Goal: Transaction & Acquisition: Download file/media

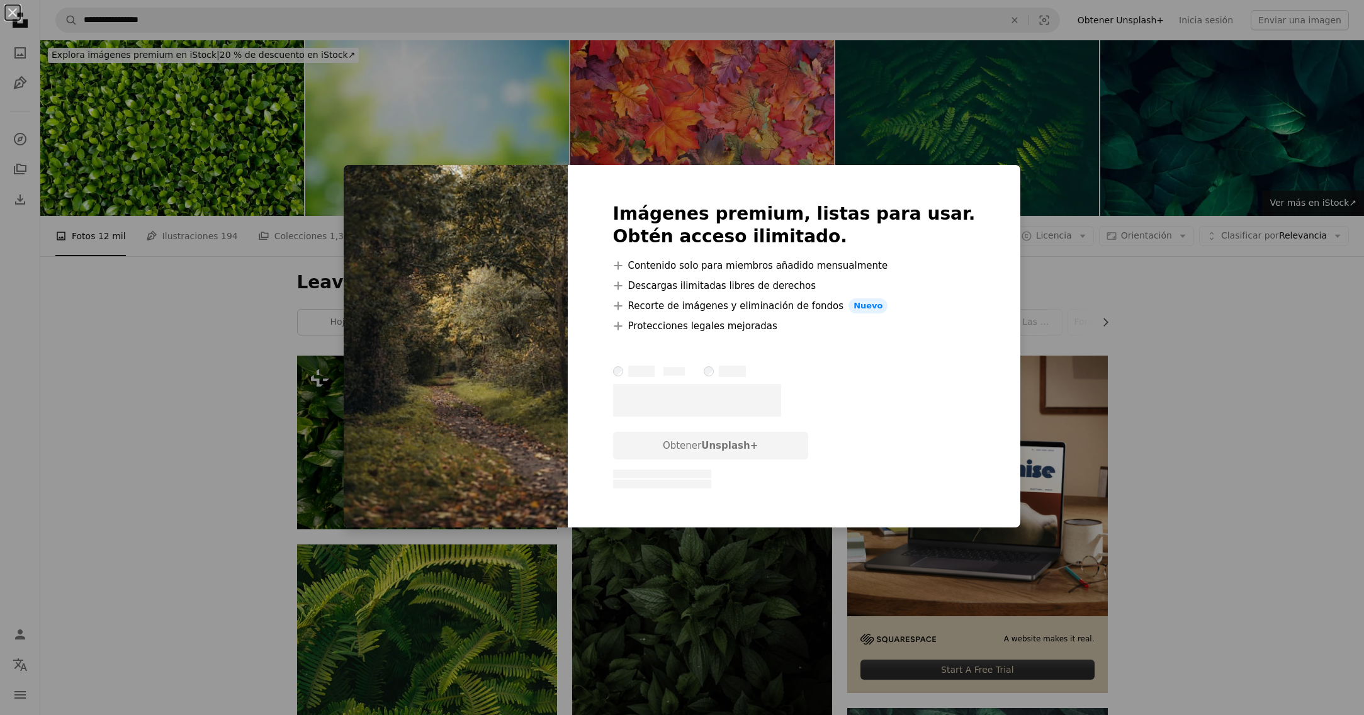
scroll to position [4155, 0]
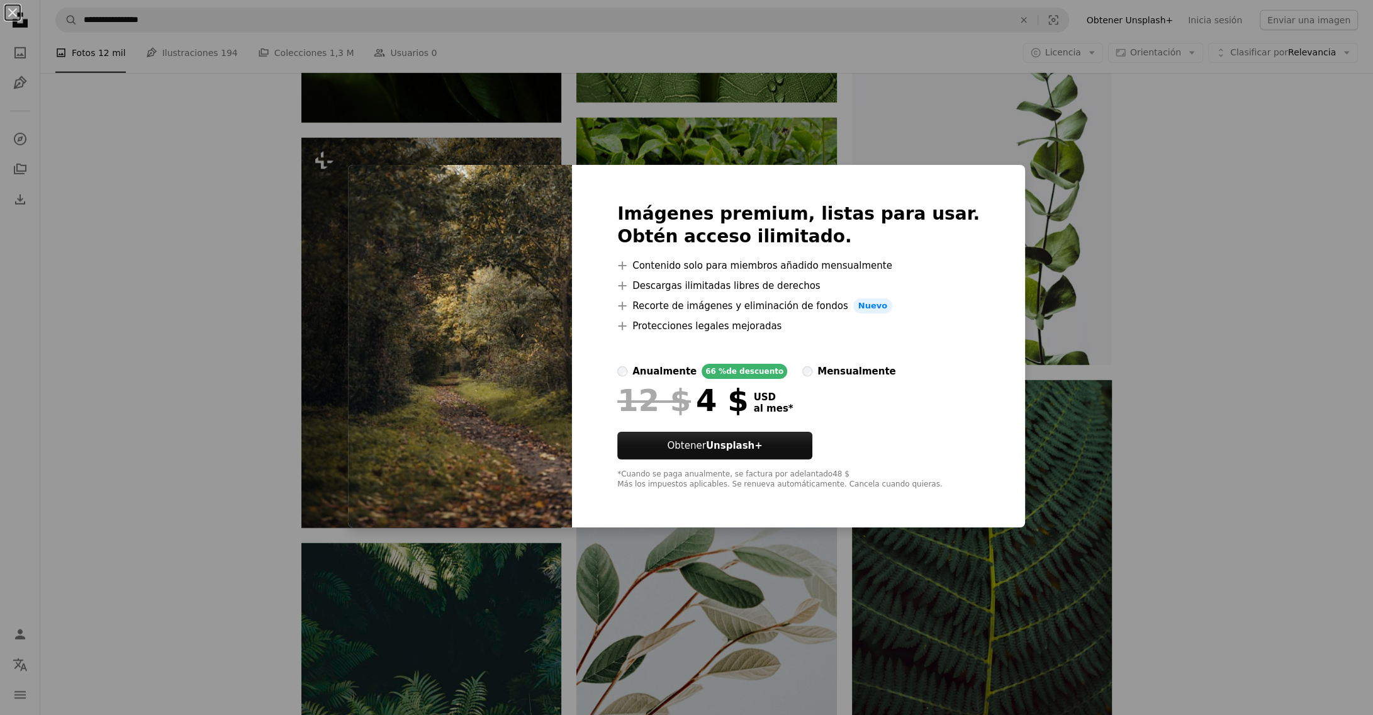
click at [1057, 234] on div "An X shape Imágenes premium, listas para usar. Obtén acceso ilimitado. A plus s…" at bounding box center [686, 357] width 1373 height 715
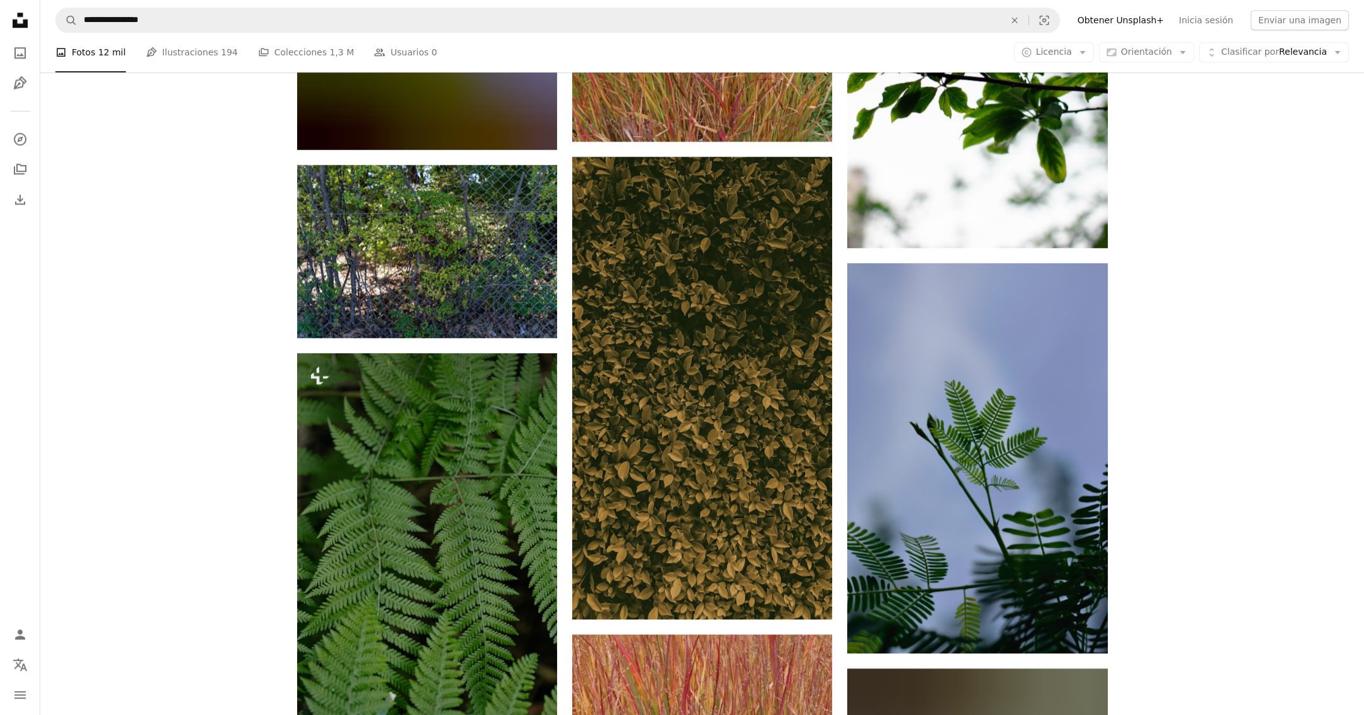
scroll to position [9316, 0]
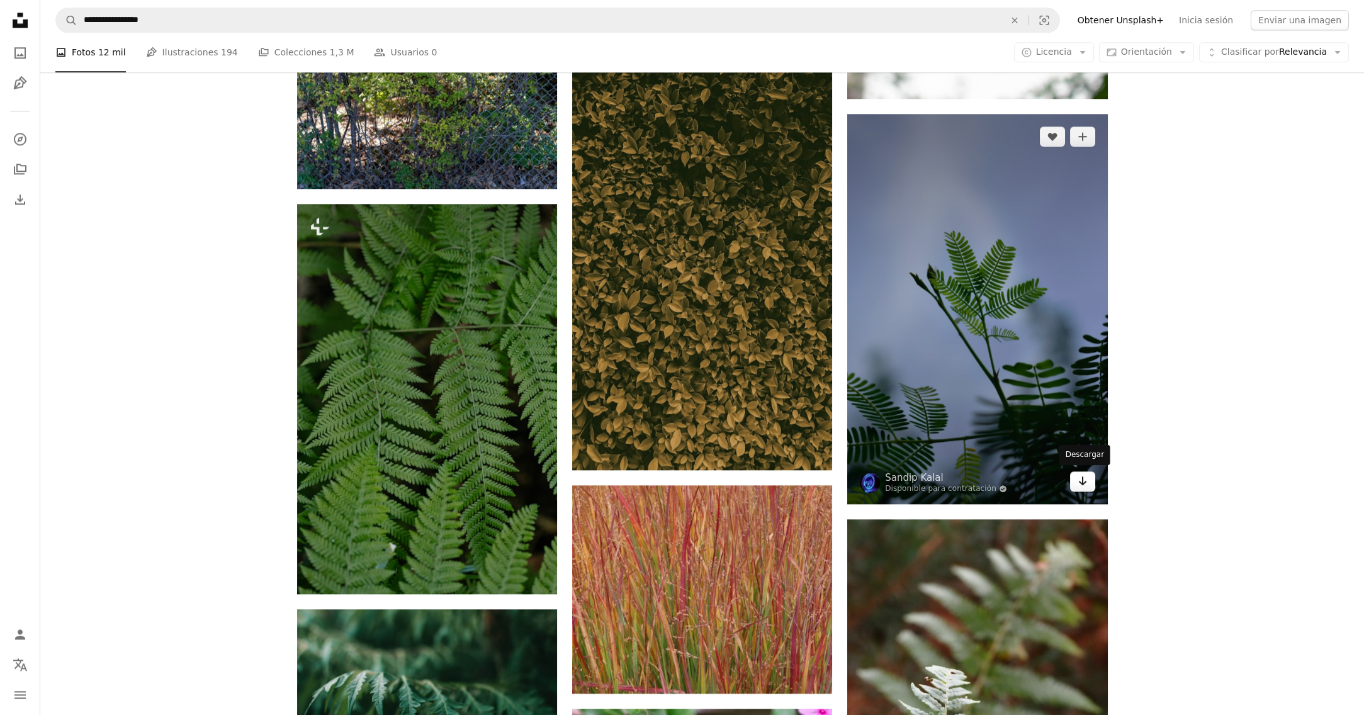
click at [1078, 480] on icon "Arrow pointing down" at bounding box center [1083, 480] width 10 height 15
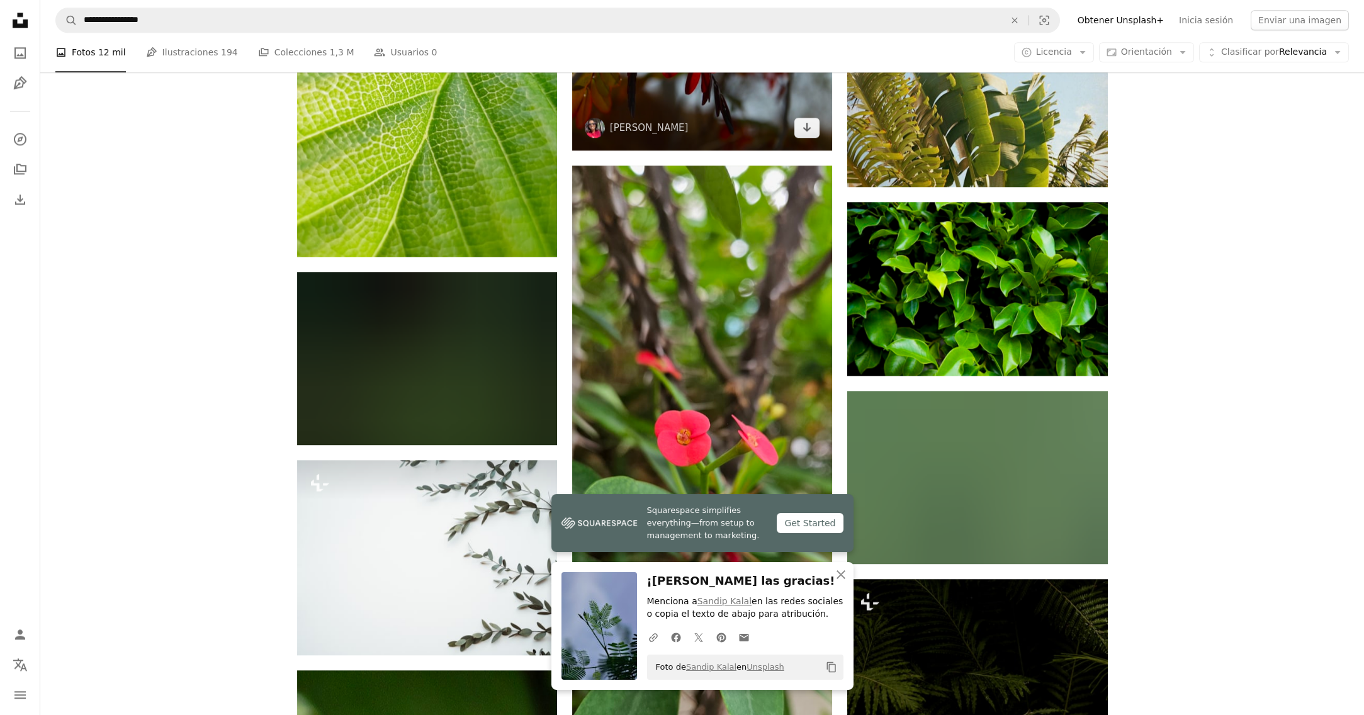
scroll to position [10386, 0]
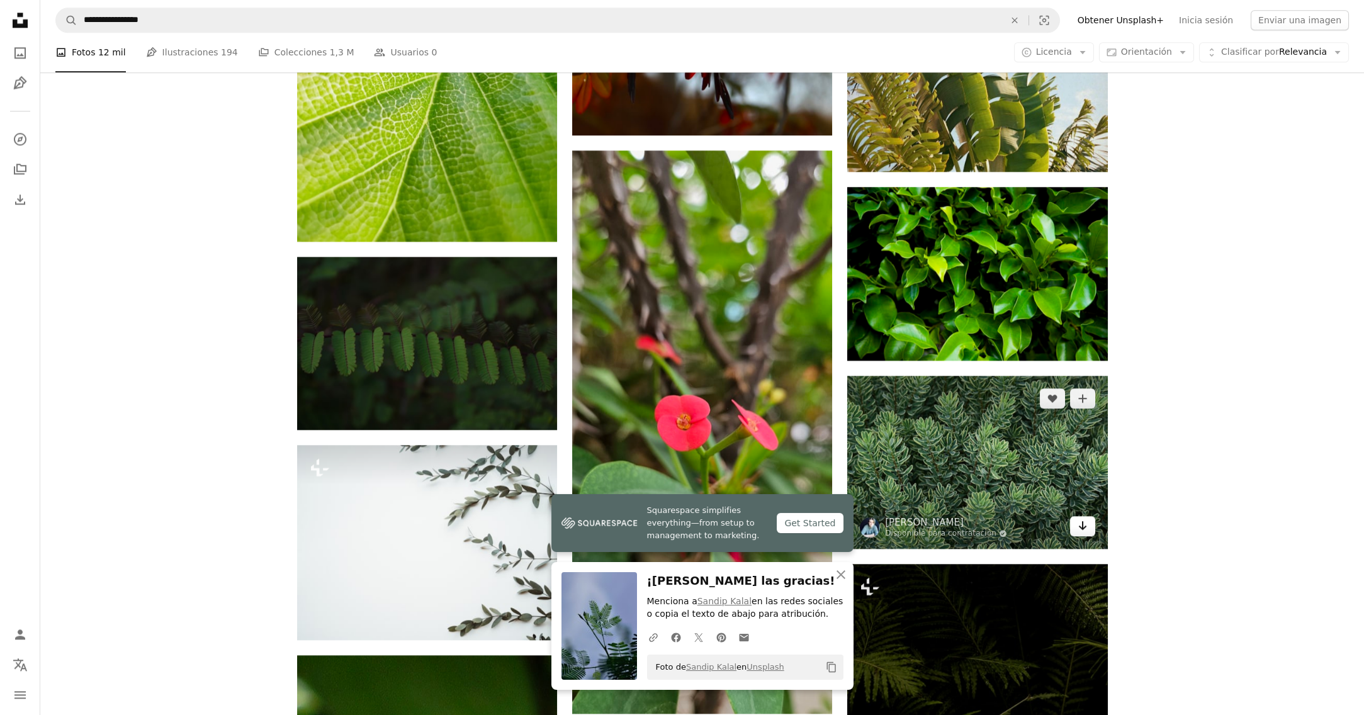
click at [1080, 521] on icon "Arrow pointing down" at bounding box center [1083, 525] width 10 height 15
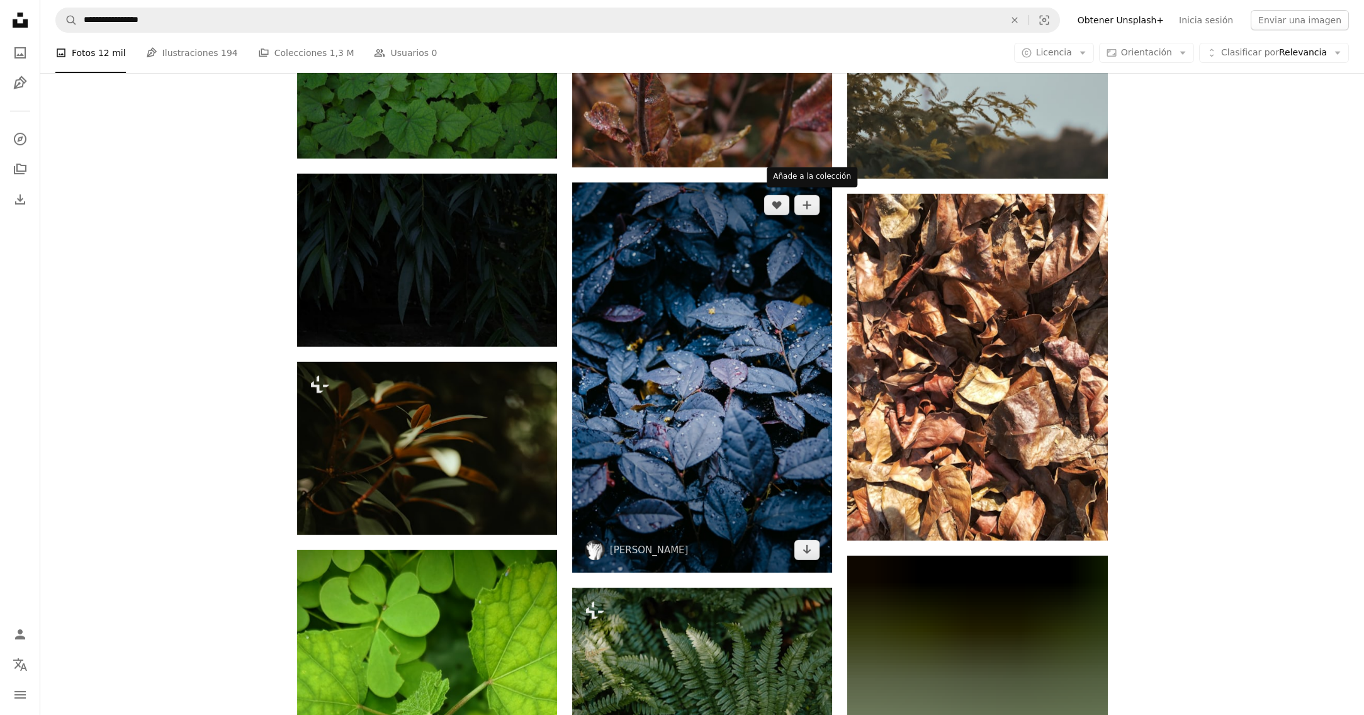
scroll to position [27820, 0]
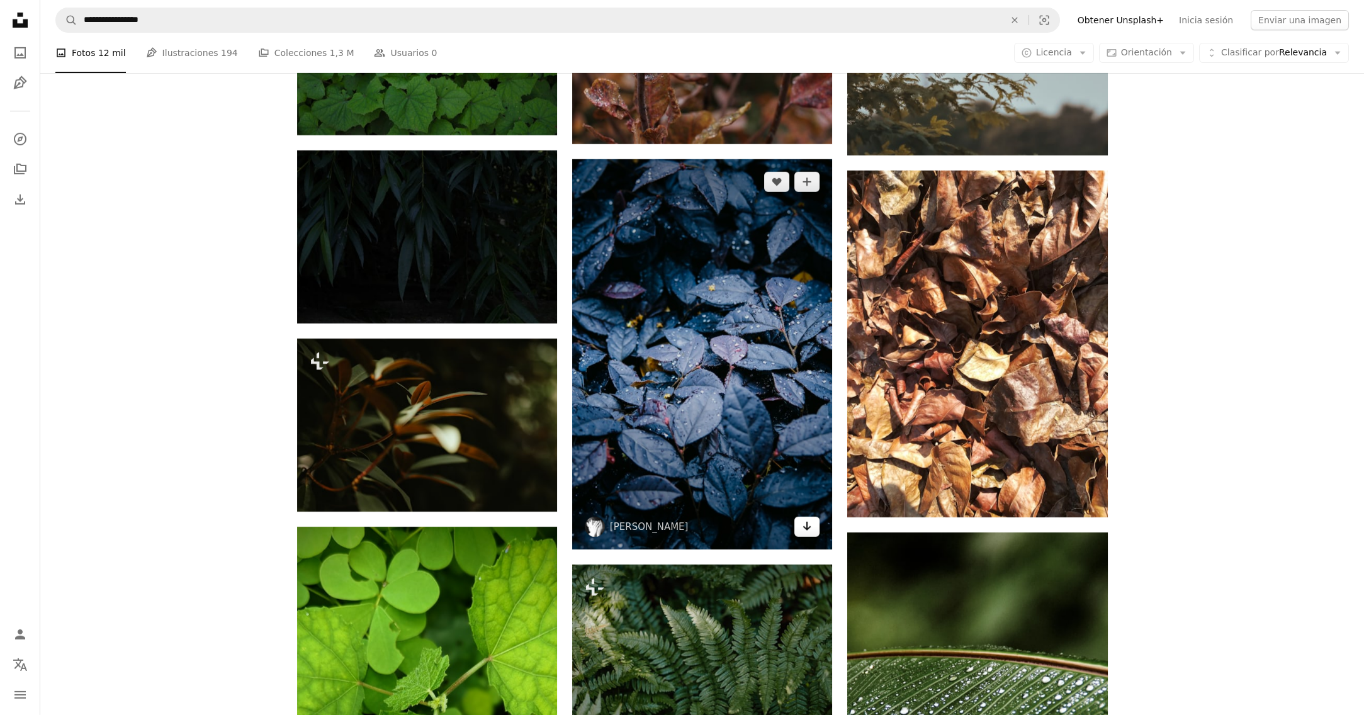
click at [804, 528] on icon "Arrow pointing down" at bounding box center [807, 526] width 10 height 15
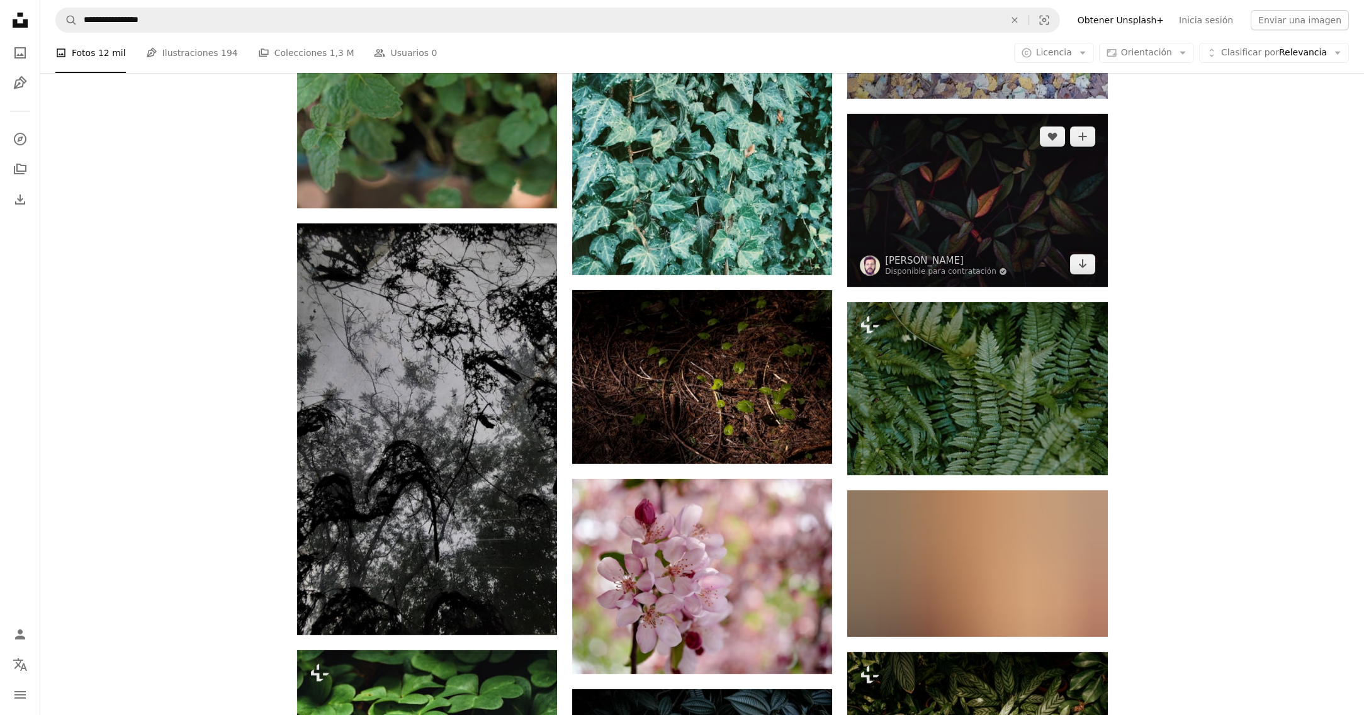
scroll to position [28890, 0]
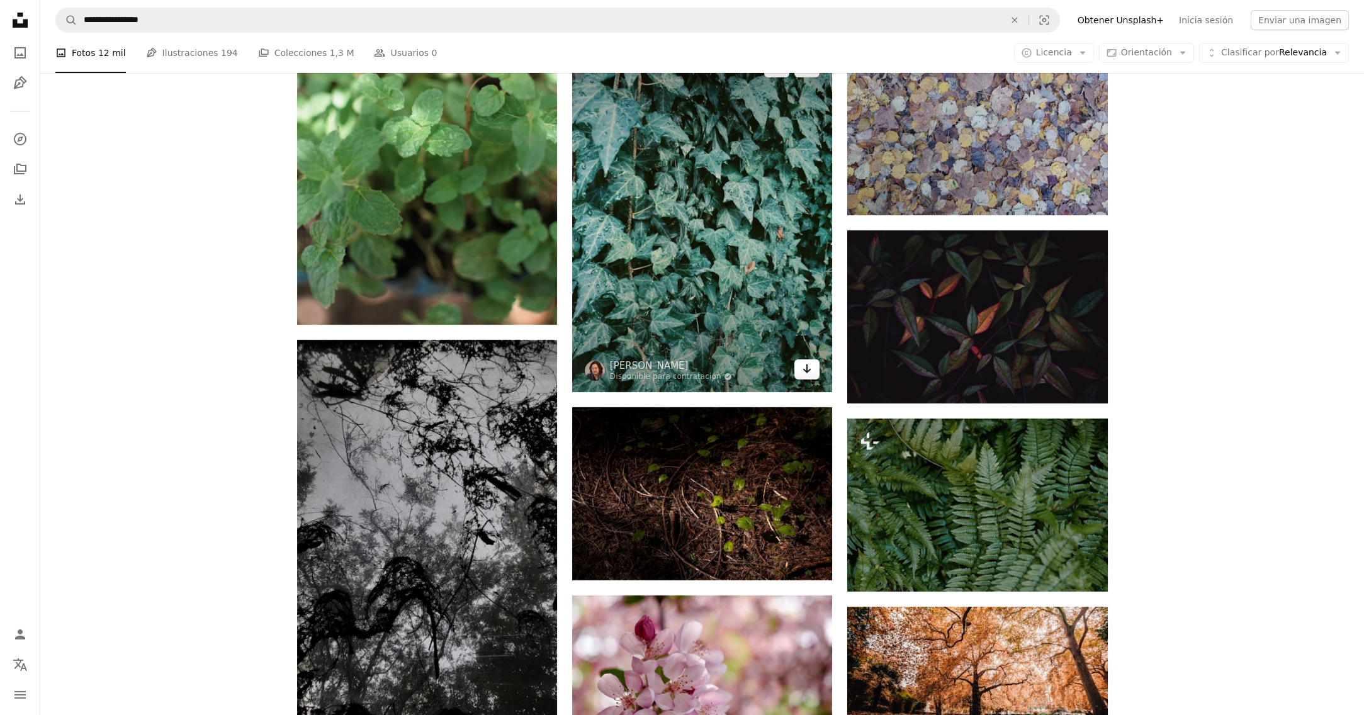
click at [815, 369] on link "Arrow pointing down" at bounding box center [806, 369] width 25 height 20
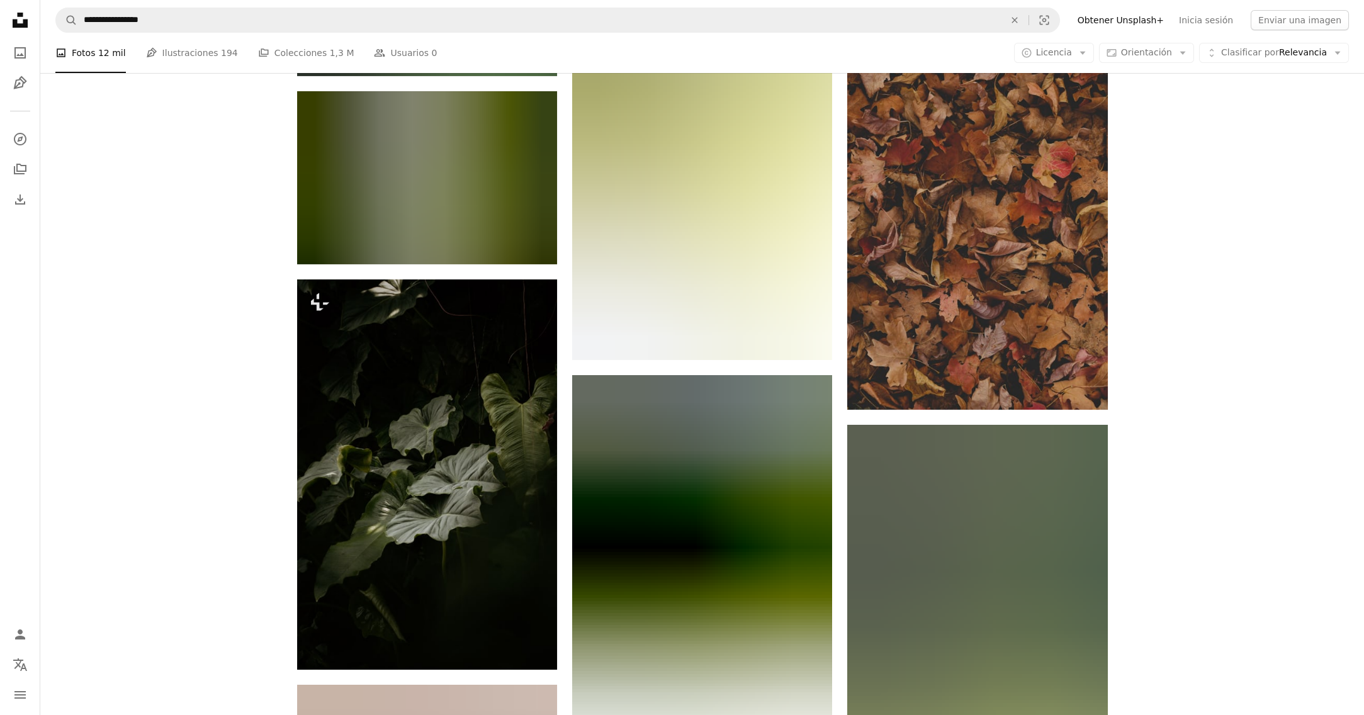
scroll to position [31597, 0]
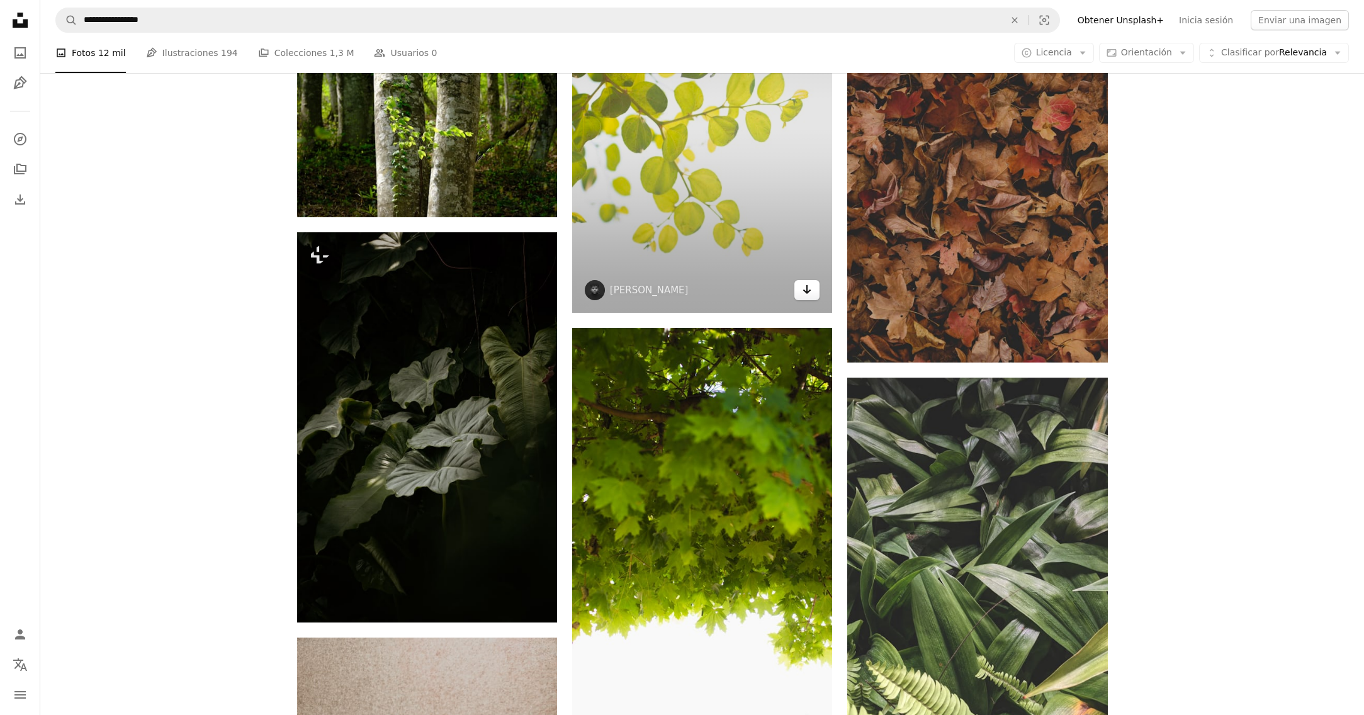
click at [811, 293] on link "Arrow pointing down" at bounding box center [806, 290] width 25 height 20
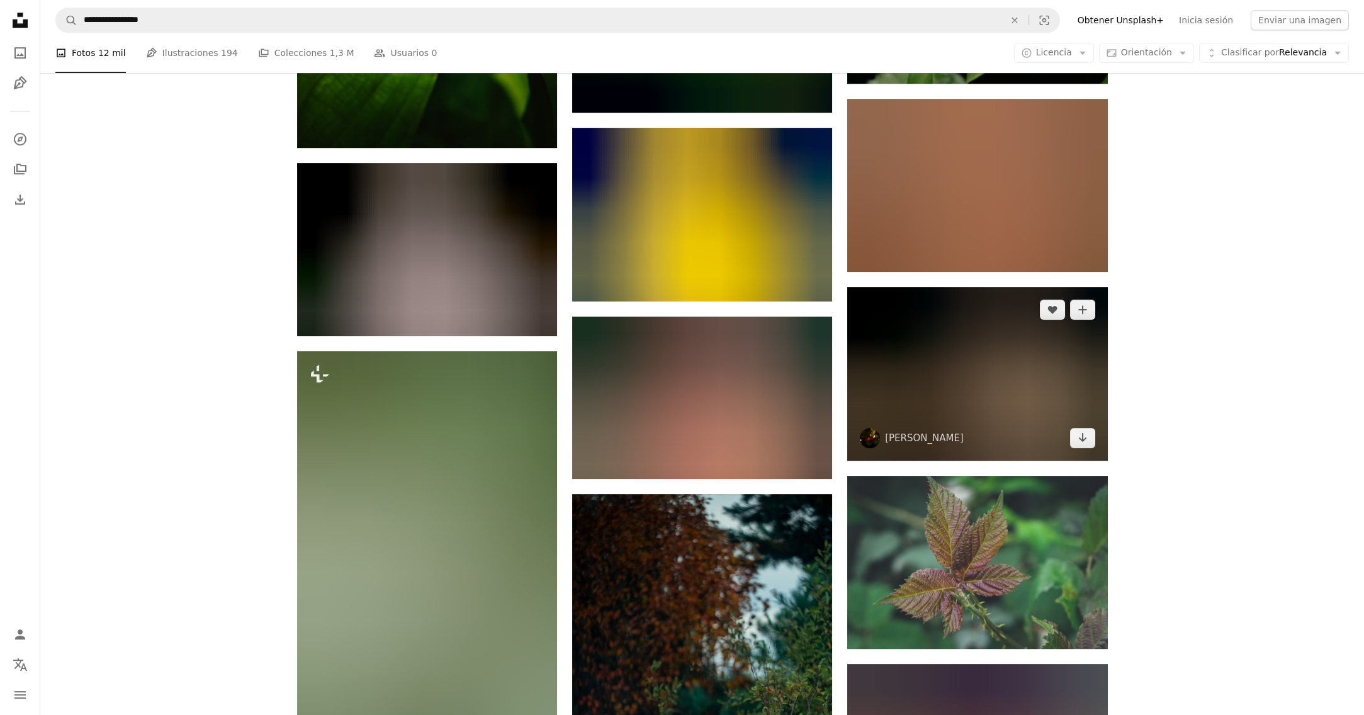
scroll to position [36380, 0]
